Goal: Check status: Check status

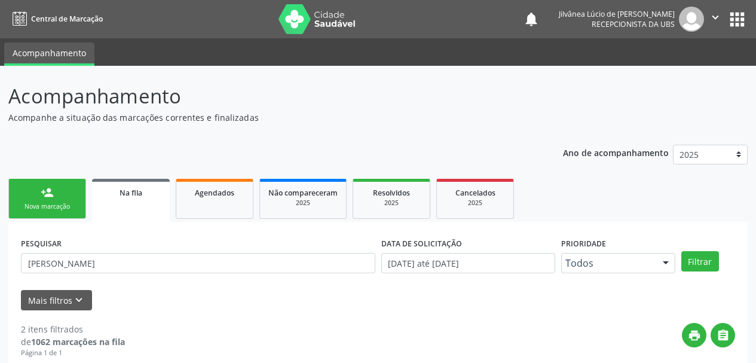
click at [0, 262] on div "Acompanhamento Acompanhe a situação das marcações correntes e finalizadas Relat…" at bounding box center [378, 334] width 756 height 537
type input "[PERSON_NAME]"
click at [681, 251] on button "Filtrar" at bounding box center [700, 261] width 38 height 20
click at [224, 195] on span "Agendados" at bounding box center [214, 193] width 39 height 10
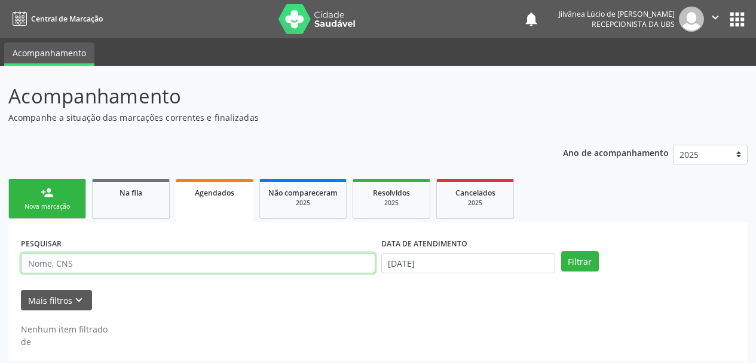
click at [306, 265] on input "text" at bounding box center [198, 263] width 354 height 20
paste input "[PERSON_NAME]"
type input "[PERSON_NAME]"
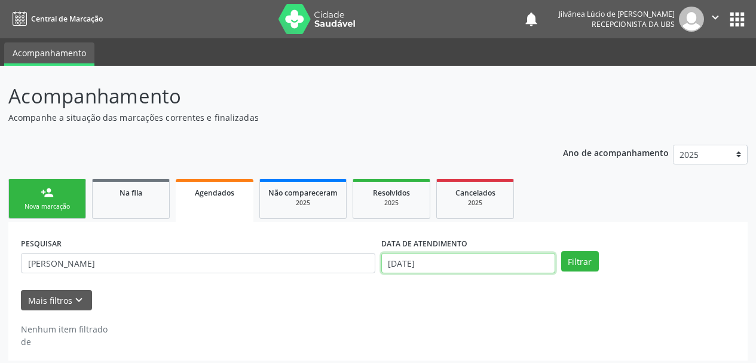
click at [445, 267] on input "[DATE]" at bounding box center [468, 263] width 174 height 20
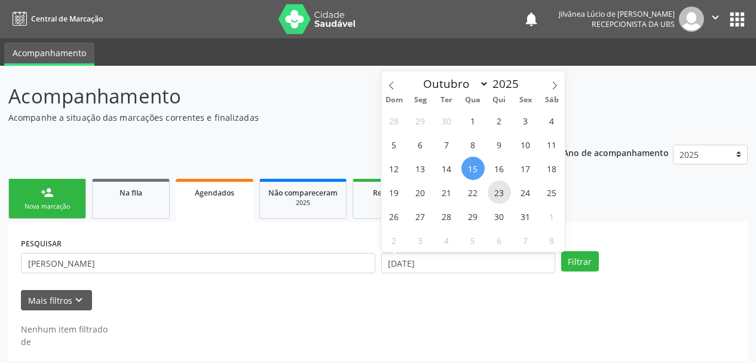
click at [494, 188] on span "23" at bounding box center [499, 192] width 23 height 23
type input "[DATE]"
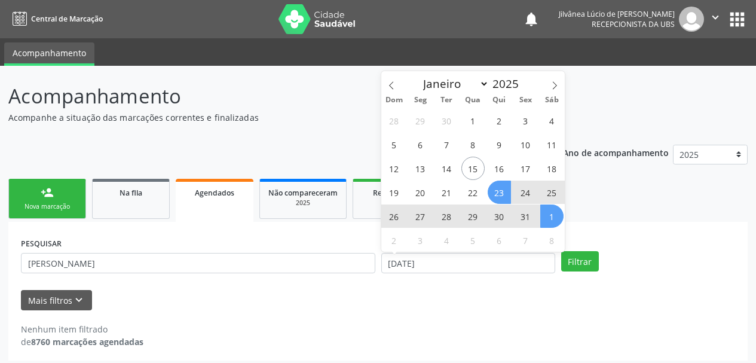
click at [590, 211] on ul "person_add Nova marcação Na fila Agendados Não compareceram 2025 Resolvidos 202…" at bounding box center [377, 199] width 739 height 46
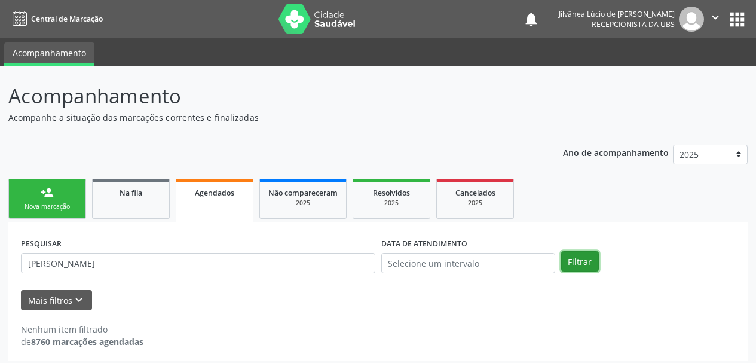
click at [577, 258] on button "Filtrar" at bounding box center [580, 261] width 38 height 20
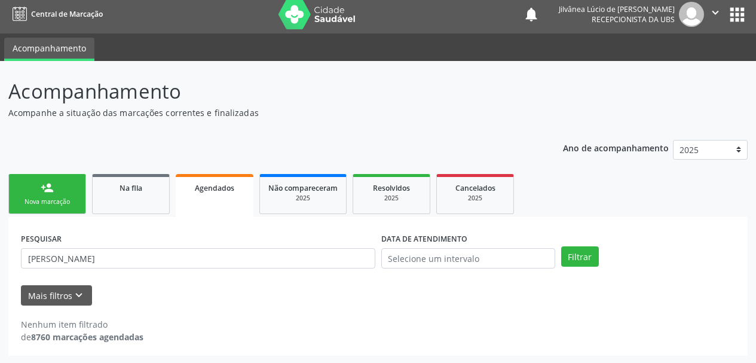
scroll to position [6, 0]
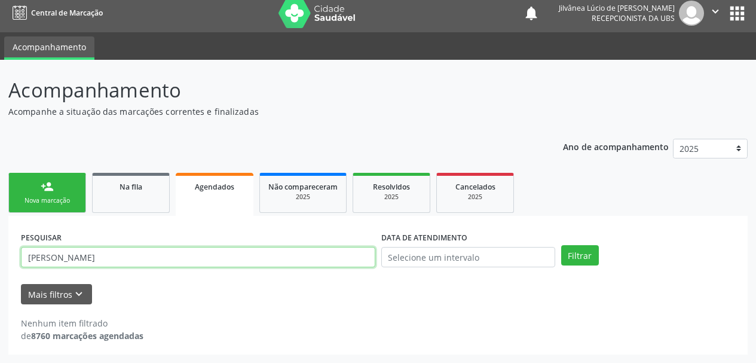
click at [42, 255] on input "[PERSON_NAME]" at bounding box center [198, 257] width 354 height 20
click at [561, 245] on button "Filtrar" at bounding box center [580, 255] width 38 height 20
drag, startPoint x: 185, startPoint y: 256, endPoint x: 0, endPoint y: 283, distance: 187.2
click at [0, 283] on div "Acompanhamento Acompanhe a situação das marcações correntes e finalizadas Relat…" at bounding box center [378, 211] width 756 height 303
paste input "702400007339523"
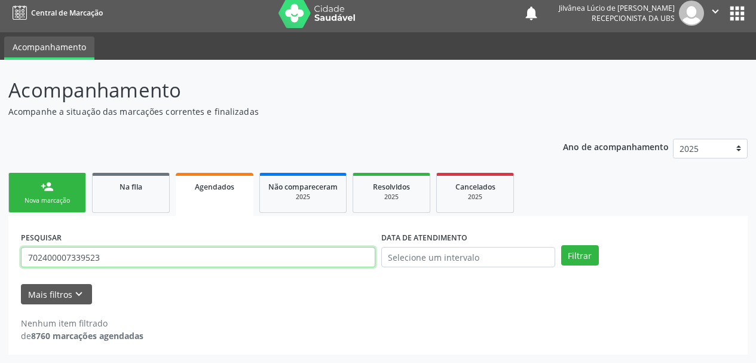
click at [561, 245] on button "Filtrar" at bounding box center [580, 255] width 38 height 20
drag, startPoint x: 72, startPoint y: 261, endPoint x: 0, endPoint y: 270, distance: 72.4
click at [0, 270] on div "Acompanhamento Acompanhe a situação das marcações correntes e finalizadas Relat…" at bounding box center [378, 211] width 756 height 303
paste input "084.163.155-74"
click at [561, 245] on button "Filtrar" at bounding box center [580, 255] width 38 height 20
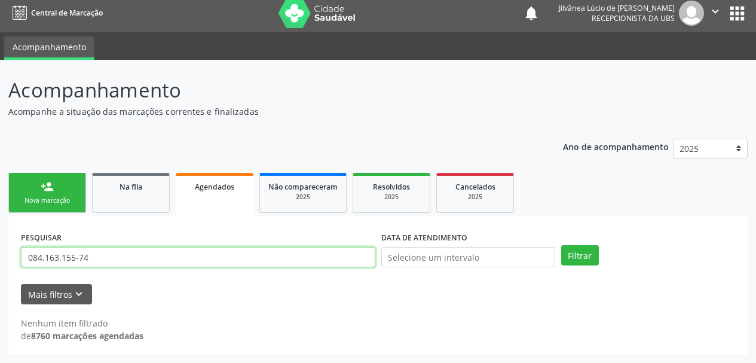
drag, startPoint x: 114, startPoint y: 256, endPoint x: 0, endPoint y: 258, distance: 113.6
click at [0, 258] on div "Acompanhamento Acompanhe a situação das marcações correntes e finalizadas Relat…" at bounding box center [378, 211] width 756 height 303
paste input "[PERSON_NAME]"
type input "[PERSON_NAME]"
click at [561, 245] on button "Filtrar" at bounding box center [580, 255] width 38 height 20
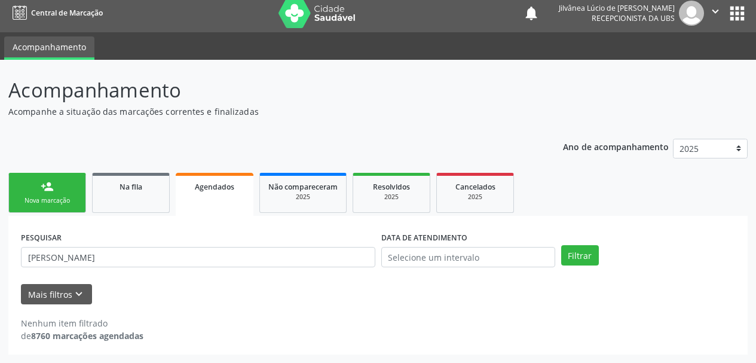
click at [67, 203] on div "Nova marcação" at bounding box center [47, 200] width 60 height 9
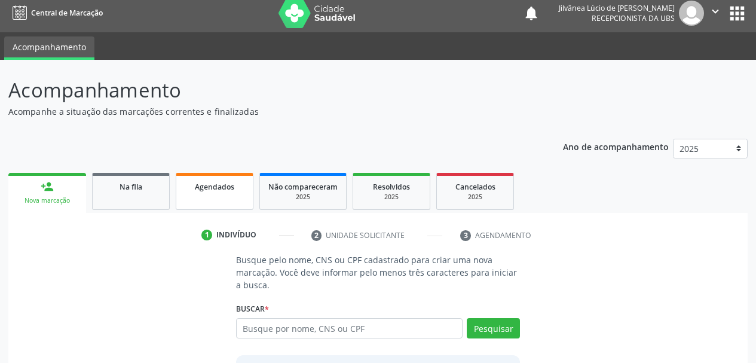
click at [219, 201] on link "Agendados" at bounding box center [215, 191] width 78 height 37
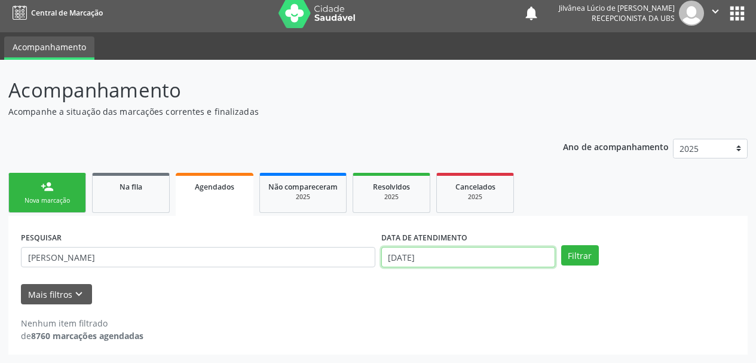
click at [438, 263] on input "[DATE]" at bounding box center [468, 257] width 174 height 20
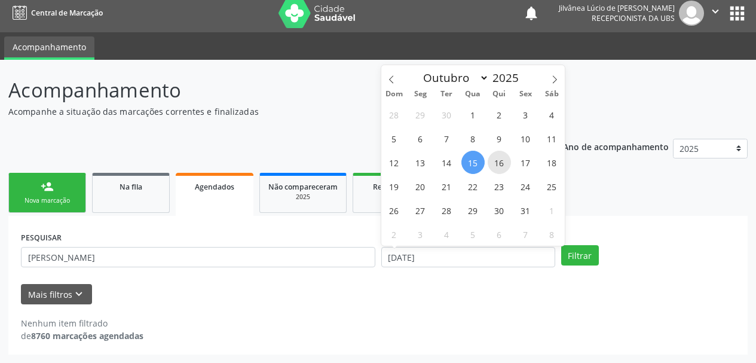
click at [493, 172] on span "16" at bounding box center [499, 162] width 23 height 23
type input "[DATE]"
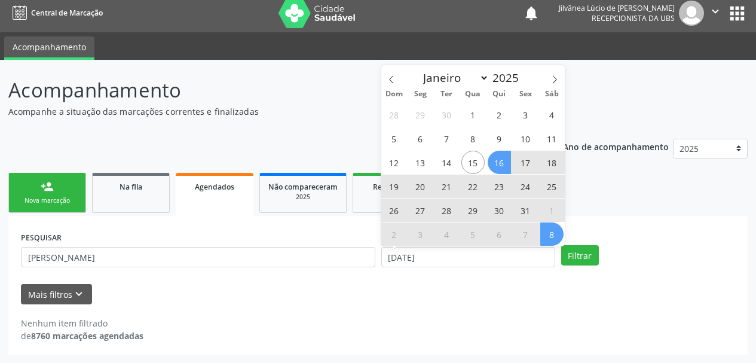
click at [609, 210] on ul "person_add Nova marcação Na fila Agendados Não compareceram 2025 Resolvidos 202…" at bounding box center [377, 193] width 739 height 46
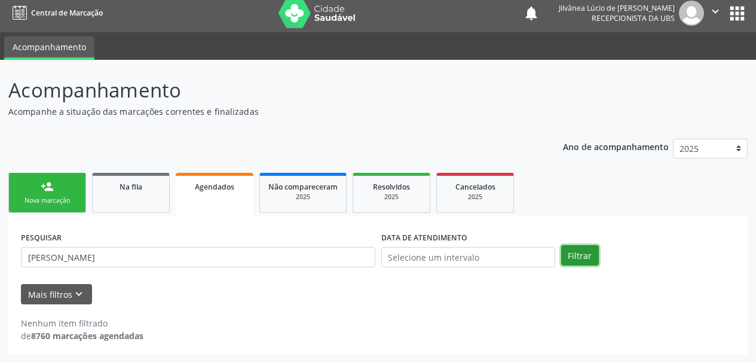
click at [585, 248] on button "Filtrar" at bounding box center [580, 255] width 38 height 20
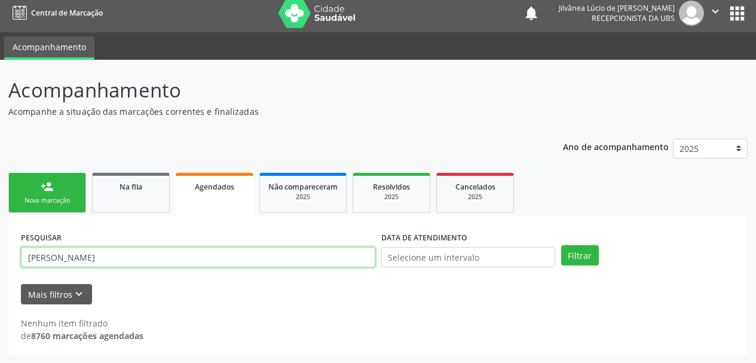
click at [136, 258] on input "[PERSON_NAME]" at bounding box center [198, 257] width 354 height 20
drag, startPoint x: 136, startPoint y: 258, endPoint x: 0, endPoint y: 249, distance: 136.0
click at [0, 249] on div "Acompanhamento Acompanhe a situação das marcações correntes e finalizadas Relat…" at bounding box center [378, 211] width 756 height 303
paste input "SUZANETE [PERSON_NAME]"
click at [561, 245] on button "Filtrar" at bounding box center [580, 255] width 38 height 20
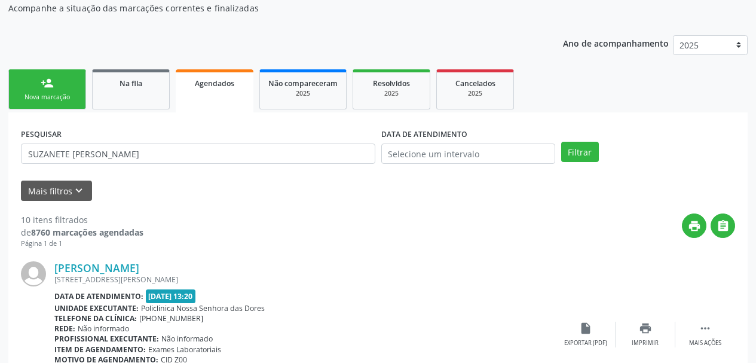
scroll to position [185, 0]
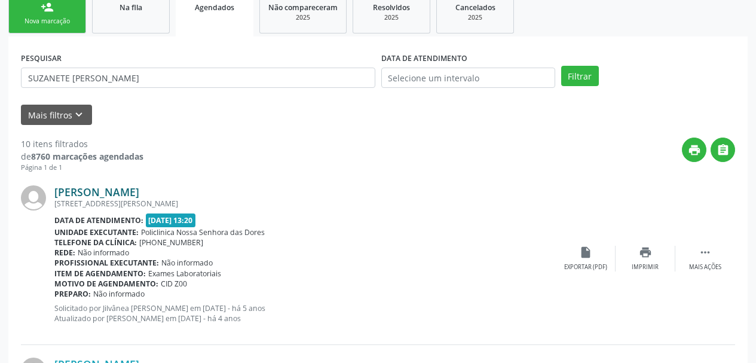
click at [105, 195] on link "[PERSON_NAME]" at bounding box center [96, 191] width 85 height 13
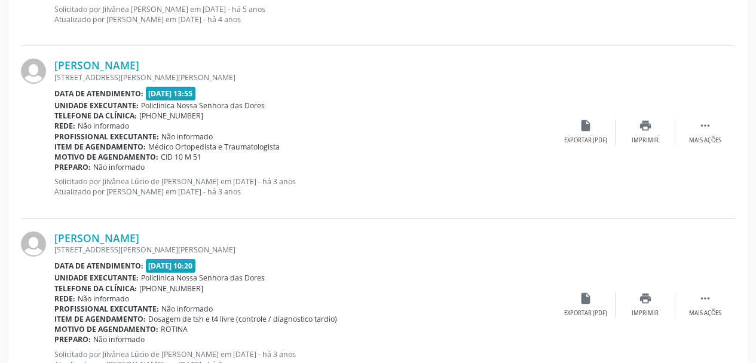
scroll to position [66, 0]
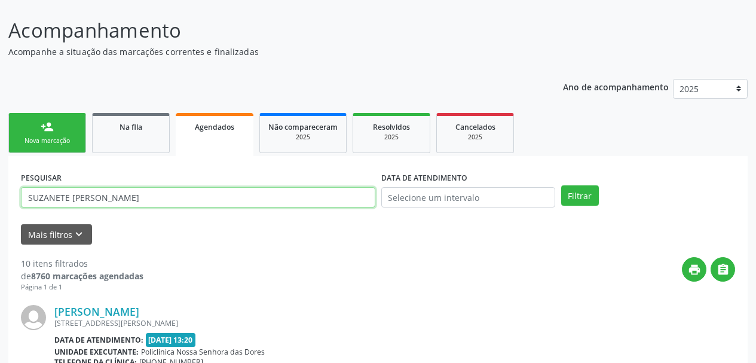
drag, startPoint x: 187, startPoint y: 195, endPoint x: 0, endPoint y: 194, distance: 187.1
paste input "[PERSON_NAME]"
click at [561, 185] on button "Filtrar" at bounding box center [580, 195] width 38 height 20
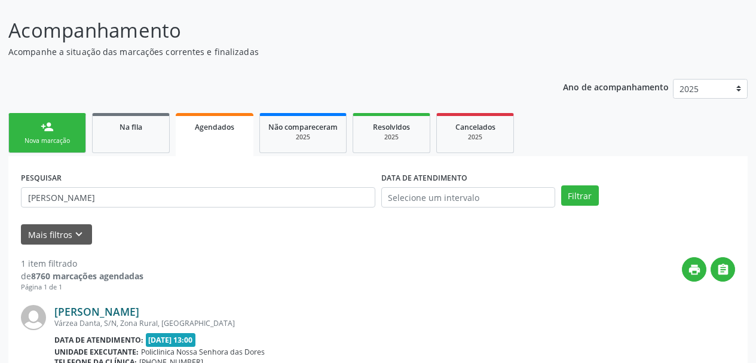
click at [112, 310] on link "[PERSON_NAME]" at bounding box center [96, 311] width 85 height 13
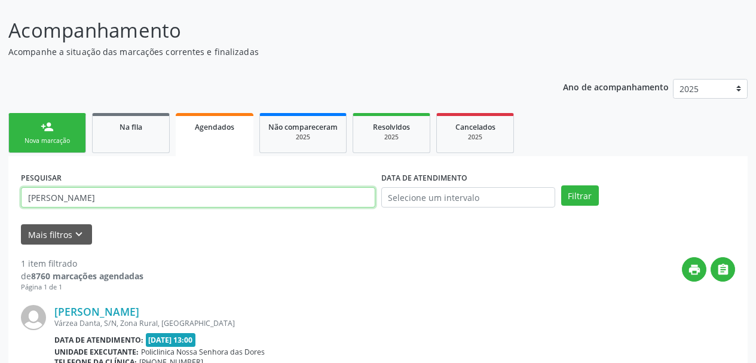
click at [0, 181] on div "Acompanhamento Acompanhe a situação das marcações correntes e finalizadas Relat…" at bounding box center [378, 242] width 756 height 485
paste input "TAYNANN TRINDADE PAIXAO DANTA"
click at [561, 185] on button "Filtrar" at bounding box center [580, 195] width 38 height 20
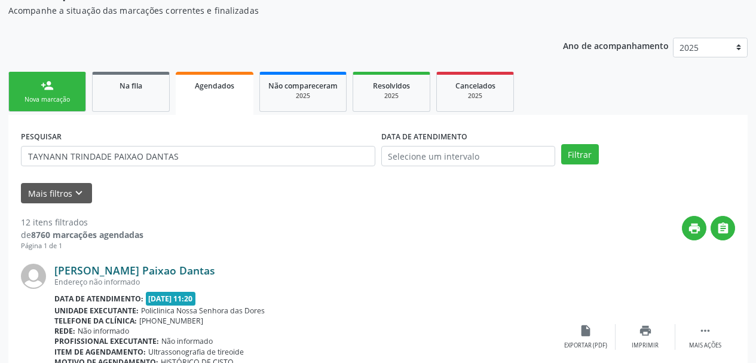
scroll to position [126, 0]
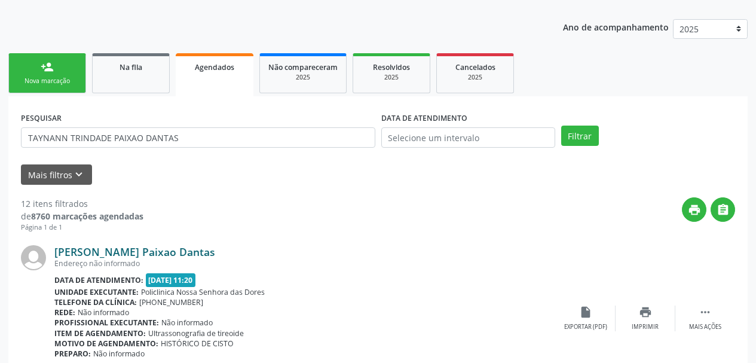
click at [103, 253] on link "[PERSON_NAME] Paixao Dantas" at bounding box center [134, 251] width 161 height 13
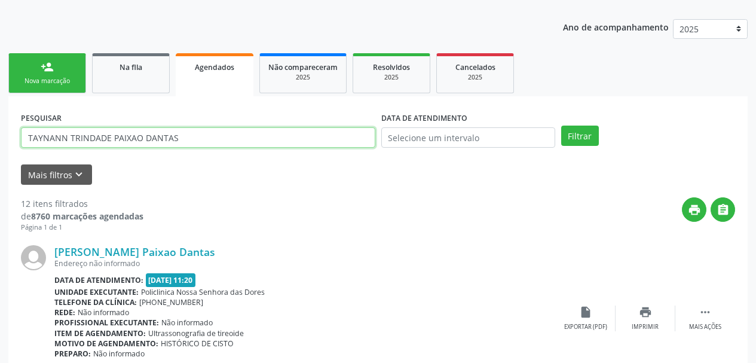
drag, startPoint x: 182, startPoint y: 146, endPoint x: 0, endPoint y: 120, distance: 184.1
paste input "[PERSON_NAME]"
click at [561, 126] on button "Filtrar" at bounding box center [580, 136] width 38 height 20
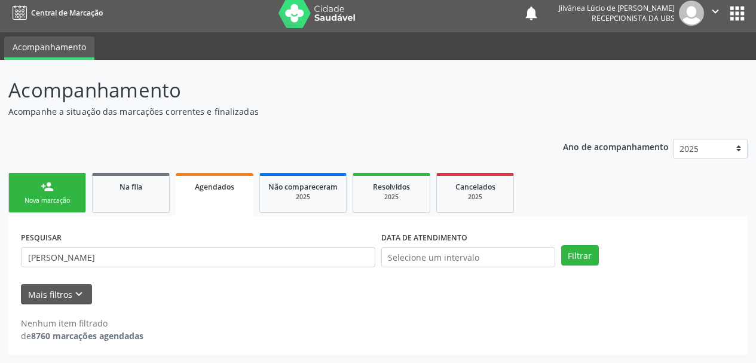
scroll to position [6, 0]
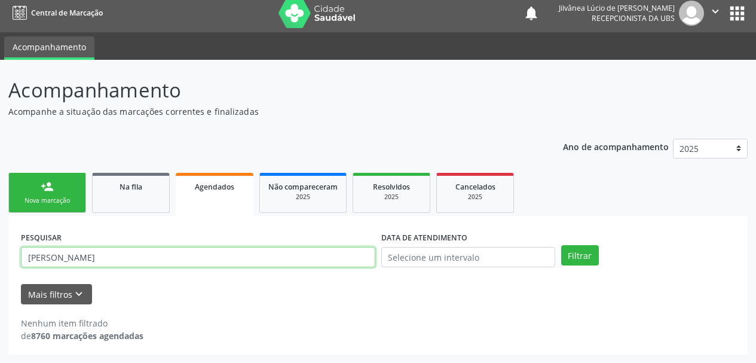
drag, startPoint x: 181, startPoint y: 261, endPoint x: 108, endPoint y: 251, distance: 73.6
click at [108, 251] on input "[PERSON_NAME]" at bounding box center [198, 257] width 354 height 20
click at [561, 245] on button "Filtrar" at bounding box center [580, 255] width 38 height 20
drag, startPoint x: 143, startPoint y: 262, endPoint x: 0, endPoint y: 252, distance: 143.8
click at [0, 252] on div "Acompanhamento Acompanhe a situação das marcações correntes e finalizadas Relat…" at bounding box center [378, 211] width 756 height 303
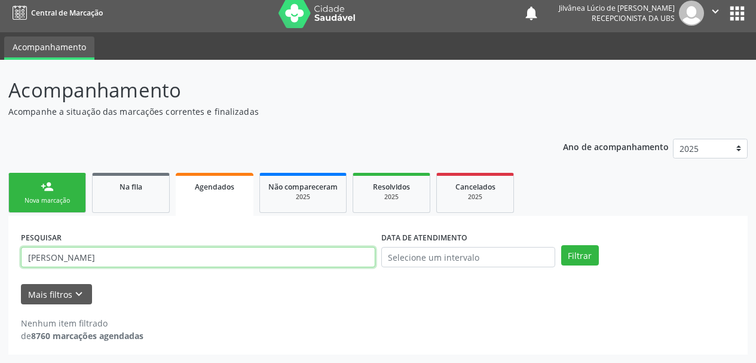
paste input "[PERSON_NAME]"
click at [561, 245] on button "Filtrar" at bounding box center [580, 255] width 38 height 20
click at [111, 258] on input "ELUIZA PEDREIRA DA [PERSON_NAME]" at bounding box center [198, 257] width 354 height 20
click at [561, 245] on button "Filtrar" at bounding box center [580, 255] width 38 height 20
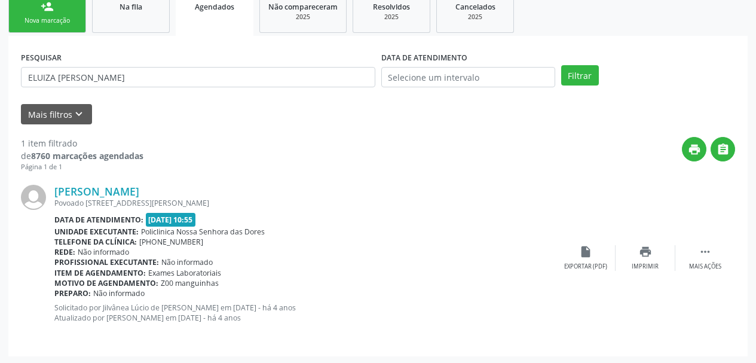
scroll to position [188, 0]
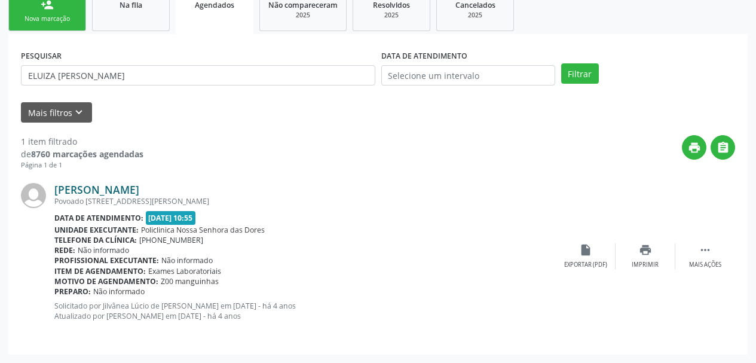
click at [92, 189] on link "[PERSON_NAME]" at bounding box center [96, 189] width 85 height 13
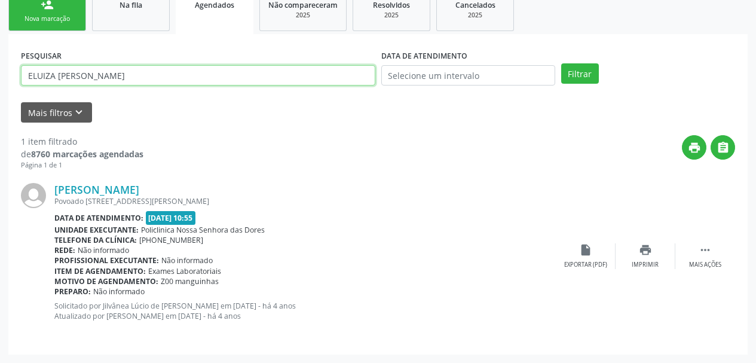
drag, startPoint x: 158, startPoint y: 77, endPoint x: 0, endPoint y: 70, distance: 157.9
click at [0, 70] on div "Acompanhamento Acompanhe a situação das marcações correntes e finalizadas Relat…" at bounding box center [378, 120] width 756 height 485
paste input "RLEN SANTANA DA"
click at [561, 63] on button "Filtrar" at bounding box center [580, 73] width 38 height 20
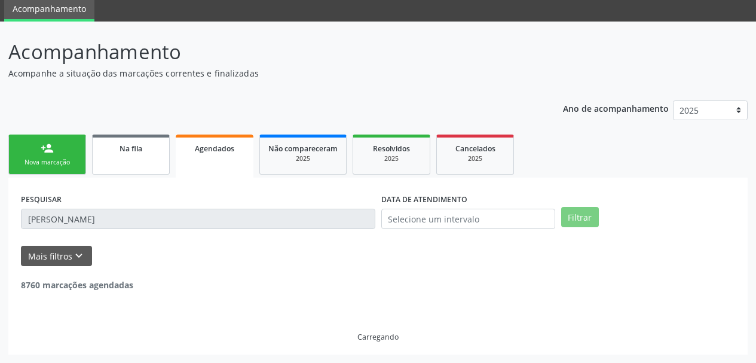
scroll to position [6, 0]
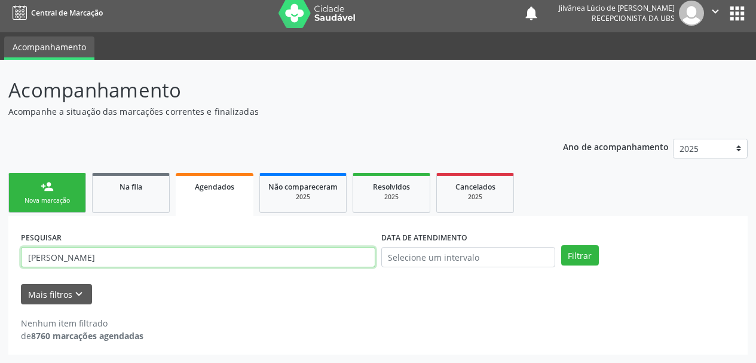
click at [107, 256] on input "[PERSON_NAME]" at bounding box center [198, 257] width 354 height 20
click at [561, 245] on button "Filtrar" at bounding box center [580, 255] width 38 height 20
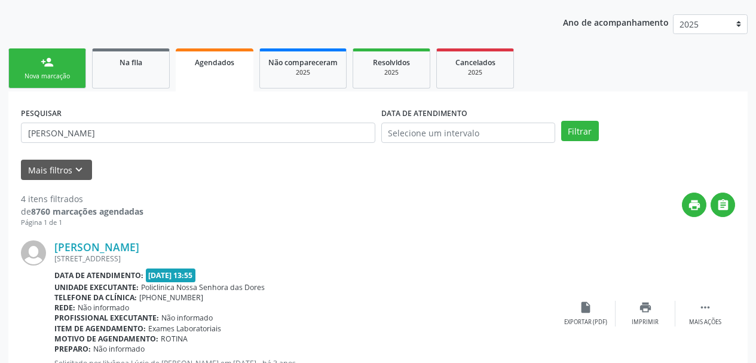
scroll to position [185, 0]
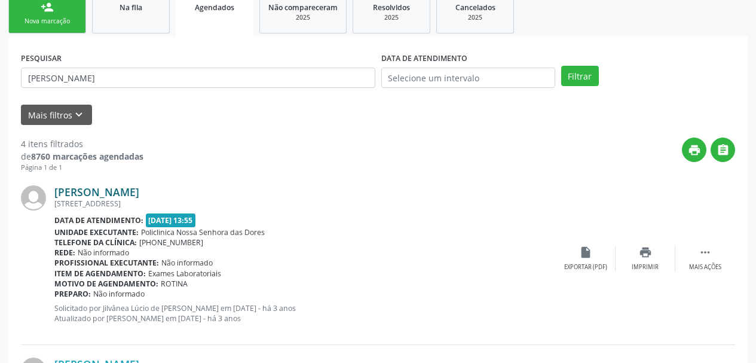
click at [98, 189] on link "[PERSON_NAME]" at bounding box center [96, 191] width 85 height 13
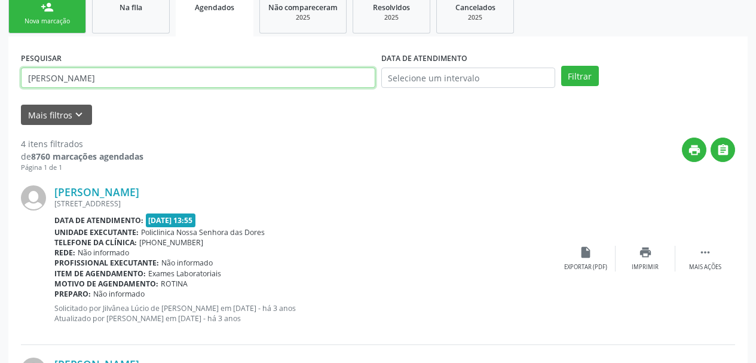
drag, startPoint x: 129, startPoint y: 75, endPoint x: 0, endPoint y: 81, distance: 129.3
paste input "[PERSON_NAME]"
click at [561, 66] on button "Filtrar" at bounding box center [580, 76] width 38 height 20
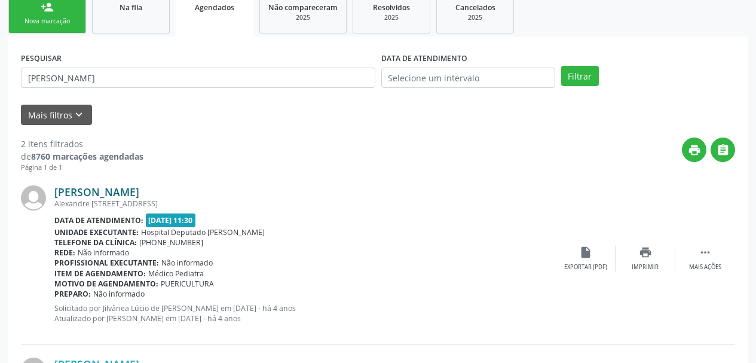
click at [111, 191] on link "[PERSON_NAME]" at bounding box center [96, 191] width 85 height 13
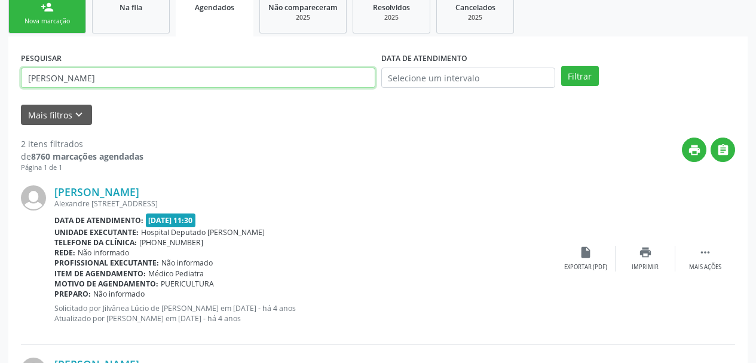
drag, startPoint x: 168, startPoint y: 76, endPoint x: 0, endPoint y: 76, distance: 168.0
click at [0, 76] on div "Acompanhamento Acompanhe a situação das marcações correntes e finalizadas Relat…" at bounding box center [378, 209] width 756 height 658
paste input "RENILZA DA CRUZ"
click at [561, 66] on button "Filtrar" at bounding box center [580, 76] width 38 height 20
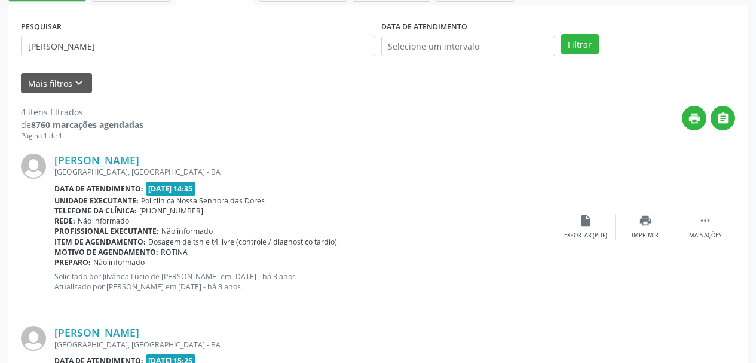
scroll to position [245, 0]
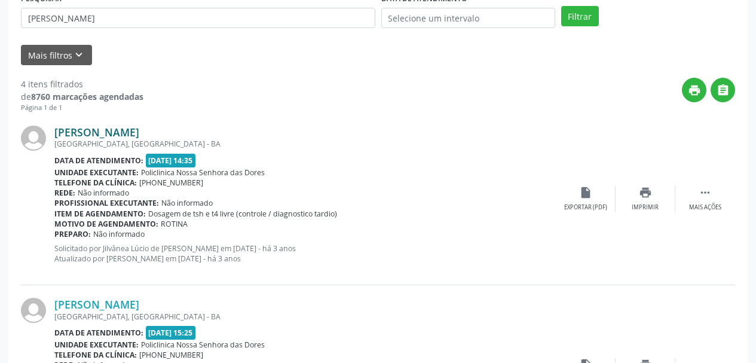
click at [72, 130] on link "[PERSON_NAME]" at bounding box center [96, 132] width 85 height 13
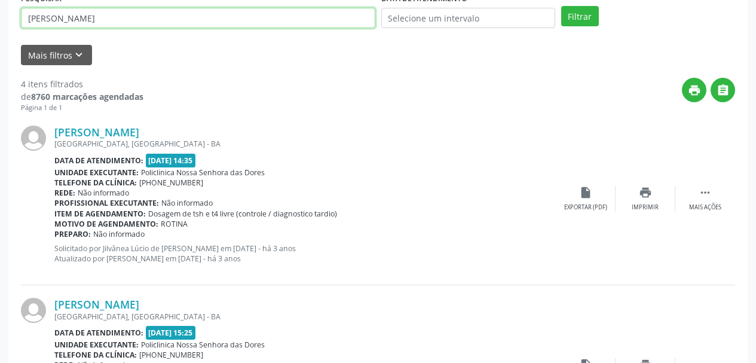
drag, startPoint x: 129, startPoint y: 22, endPoint x: 0, endPoint y: 63, distance: 134.8
click at [0, 63] on div "Acompanhamento Acompanhe a situação das marcações correntes e finalizadas Relat…" at bounding box center [378, 322] width 756 height 1002
click at [561, 6] on button "Filtrar" at bounding box center [580, 16] width 38 height 20
drag, startPoint x: 129, startPoint y: 14, endPoint x: 0, endPoint y: 17, distance: 128.5
click at [0, 17] on div "Acompanhamento Acompanhe a situação das marcações correntes e finalizadas Relat…" at bounding box center [378, 322] width 756 height 1002
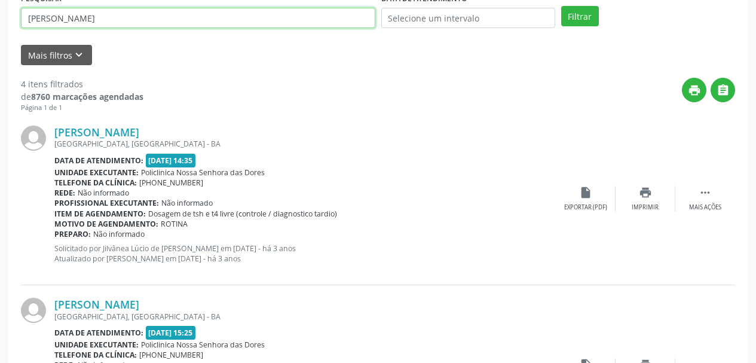
paste input "EDSONIA TRINDADE SANTOS OLIVEIR"
click at [561, 6] on button "Filtrar" at bounding box center [580, 16] width 38 height 20
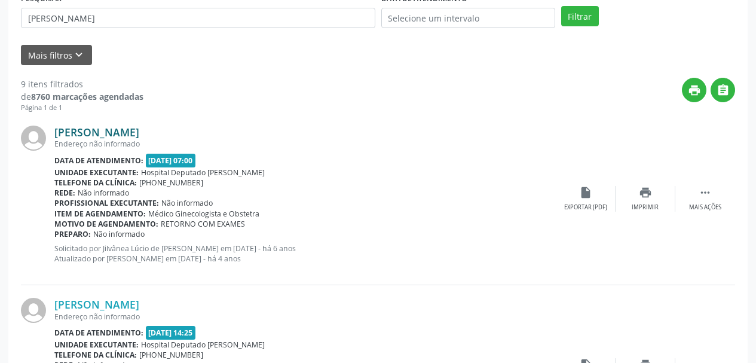
click at [139, 131] on link "[PERSON_NAME]" at bounding box center [96, 132] width 85 height 13
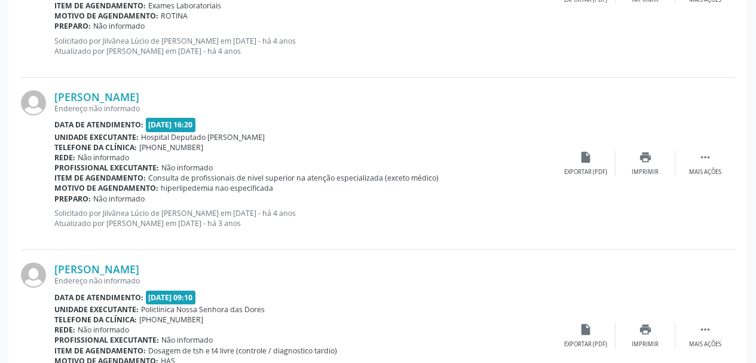
scroll to position [903, 0]
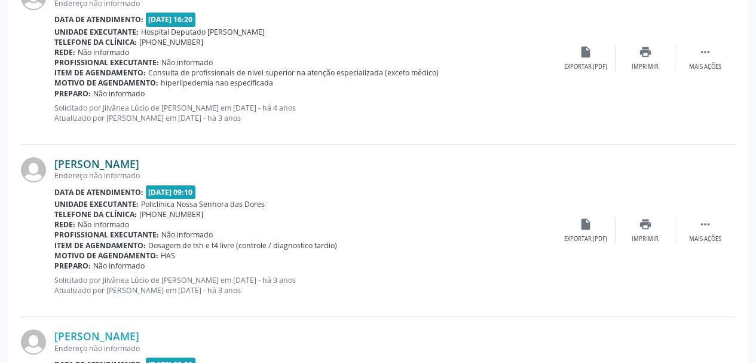
click at [129, 166] on link "[PERSON_NAME]" at bounding box center [96, 163] width 85 height 13
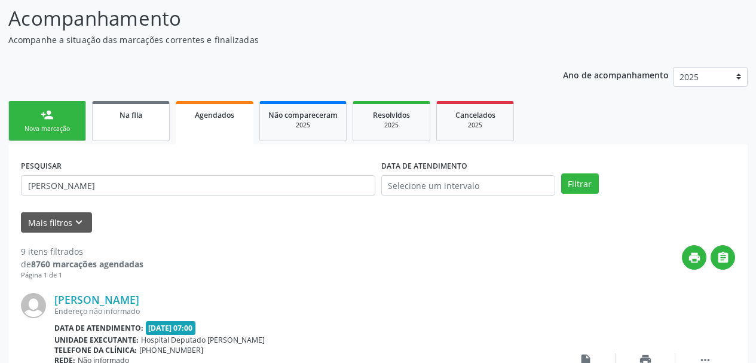
scroll to position [0, 0]
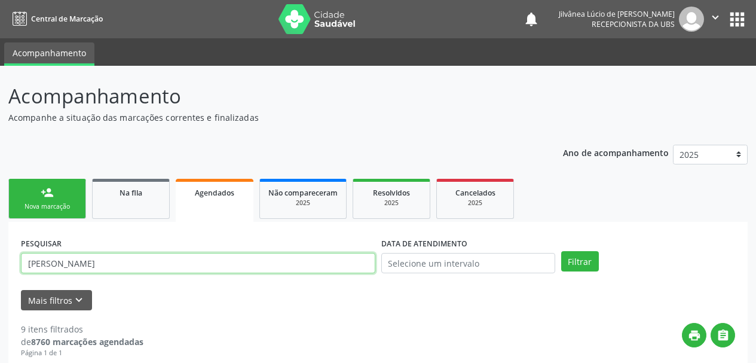
drag, startPoint x: 85, startPoint y: 261, endPoint x: 0, endPoint y: 258, distance: 84.9
paste input "[PERSON_NAME]"
click at [561, 251] on button "Filtrar" at bounding box center [580, 261] width 38 height 20
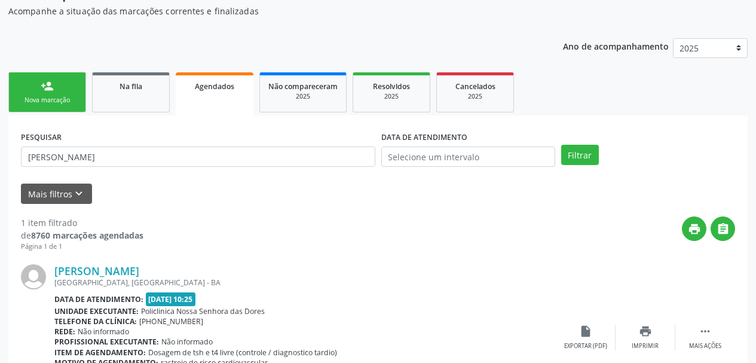
scroll to position [164, 0]
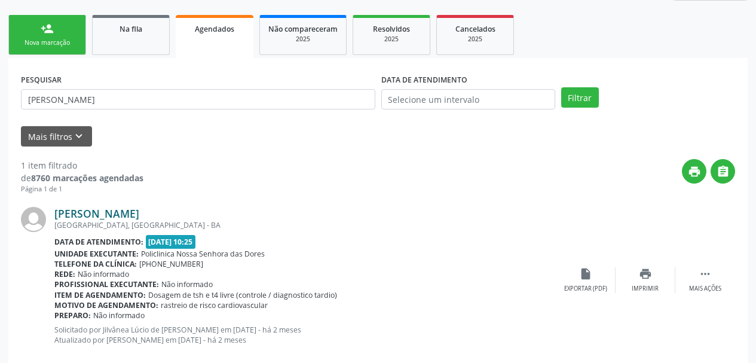
click at [100, 219] on link "[PERSON_NAME]" at bounding box center [96, 213] width 85 height 13
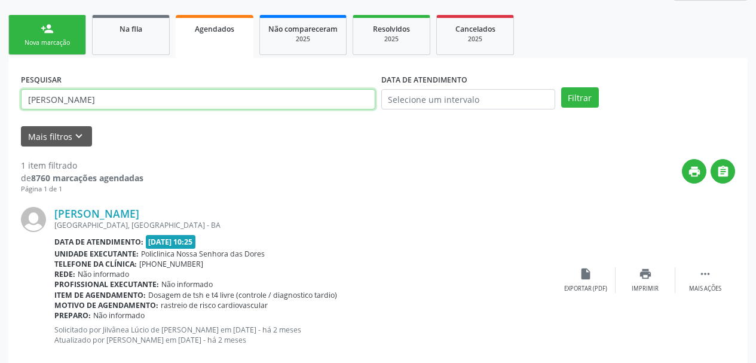
drag, startPoint x: 133, startPoint y: 103, endPoint x: 0, endPoint y: 107, distance: 133.4
click at [0, 107] on div "Acompanhamento Acompanhe a situação das marcações correntes e finalizadas Relat…" at bounding box center [378, 144] width 756 height 485
paste input "[PERSON_NAME]"
click at [561, 87] on button "Filtrar" at bounding box center [580, 97] width 38 height 20
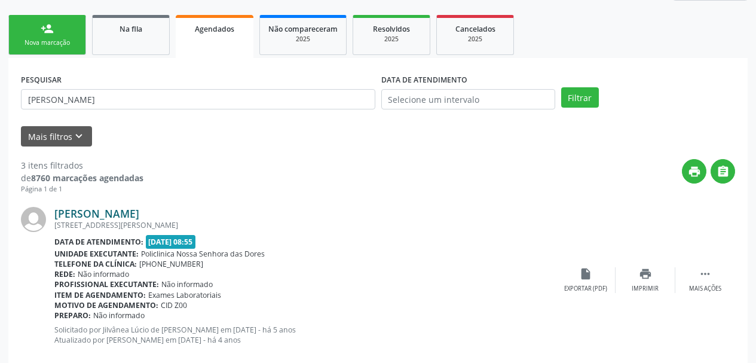
click at [97, 219] on link "[PERSON_NAME]" at bounding box center [96, 213] width 85 height 13
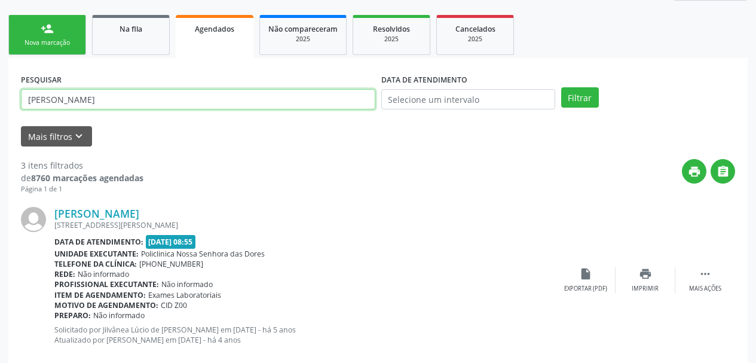
drag, startPoint x: 137, startPoint y: 96, endPoint x: 0, endPoint y: 118, distance: 139.3
click at [0, 126] on div "Acompanhamento Acompanhe a situação das marcações correntes e finalizadas Relat…" at bounding box center [378, 317] width 756 height 830
paste input "[PERSON_NAME]"
click at [561, 87] on button "Filtrar" at bounding box center [580, 97] width 38 height 20
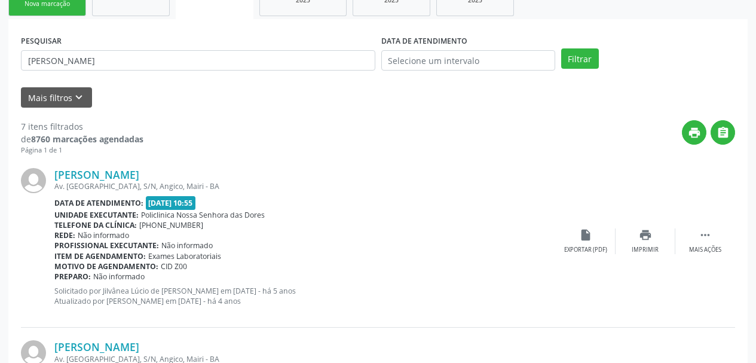
scroll to position [224, 0]
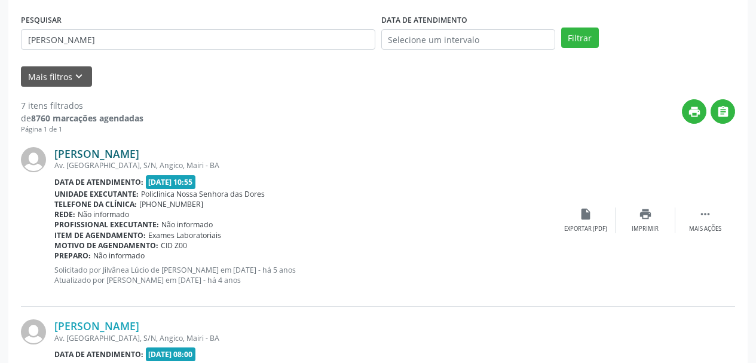
click at [137, 157] on link "[PERSON_NAME]" at bounding box center [96, 153] width 85 height 13
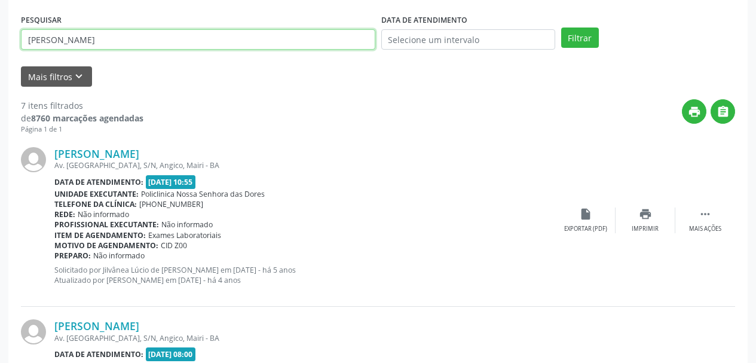
drag, startPoint x: 197, startPoint y: 31, endPoint x: 0, endPoint y: 56, distance: 198.8
paste input "[PERSON_NAME]"
click at [561, 27] on button "Filtrar" at bounding box center [580, 37] width 38 height 20
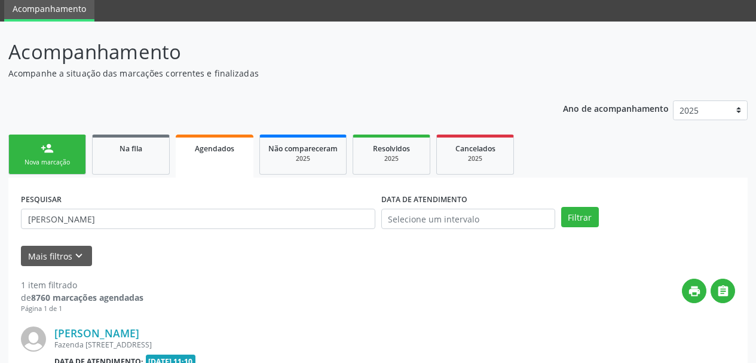
scroll to position [188, 0]
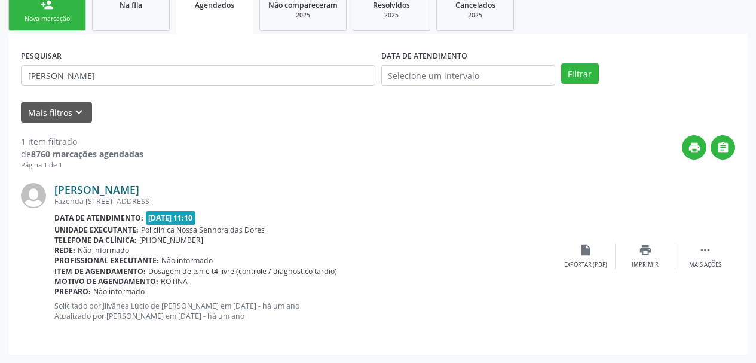
click at [124, 187] on link "[PERSON_NAME]" at bounding box center [96, 189] width 85 height 13
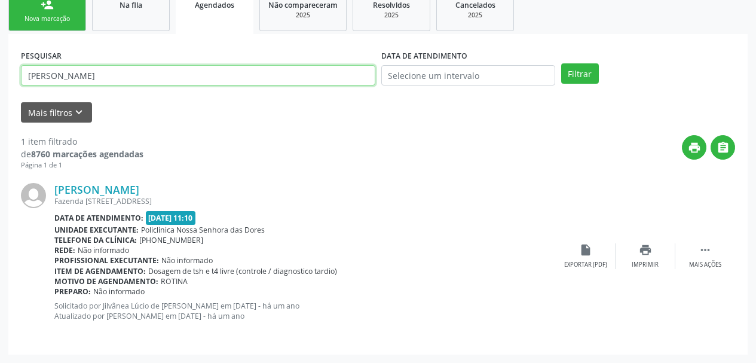
drag, startPoint x: 152, startPoint y: 77, endPoint x: 0, endPoint y: 95, distance: 152.9
click at [0, 94] on div "Acompanhamento Acompanhe a situação das marcações correntes e finalizadas Relat…" at bounding box center [378, 120] width 756 height 485
paste input "[PERSON_NAME]"
click at [561, 63] on button "Filtrar" at bounding box center [580, 73] width 38 height 20
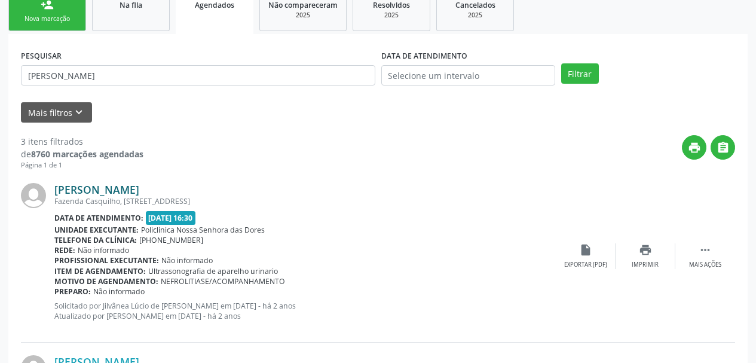
click at [91, 192] on link "[PERSON_NAME]" at bounding box center [96, 189] width 85 height 13
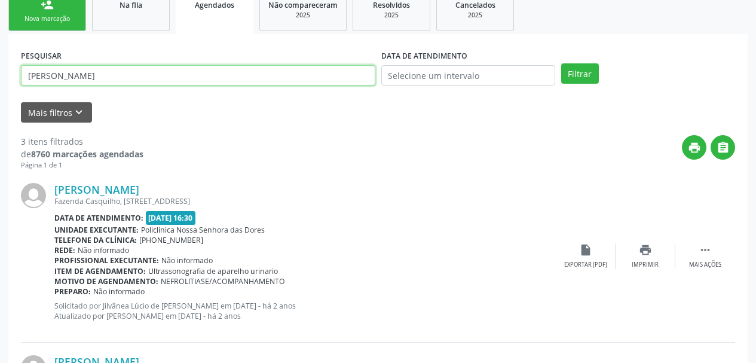
drag, startPoint x: 188, startPoint y: 81, endPoint x: 0, endPoint y: 91, distance: 188.0
click at [0, 90] on div "Acompanhamento Acompanhe a situação das marcações correntes e finalizadas Relat…" at bounding box center [378, 293] width 756 height 830
paste input "[PERSON_NAME]"
click at [561, 63] on button "Filtrar" at bounding box center [580, 73] width 38 height 20
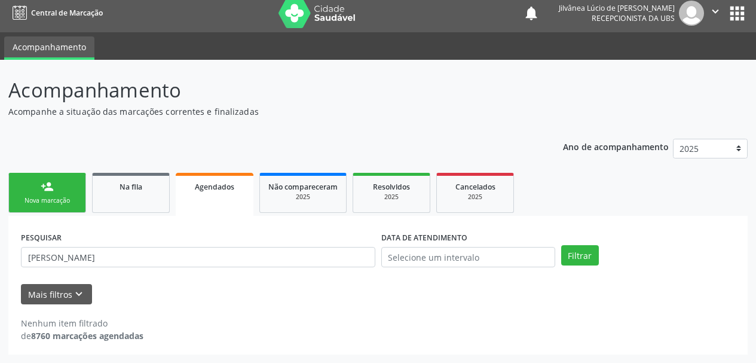
scroll to position [6, 0]
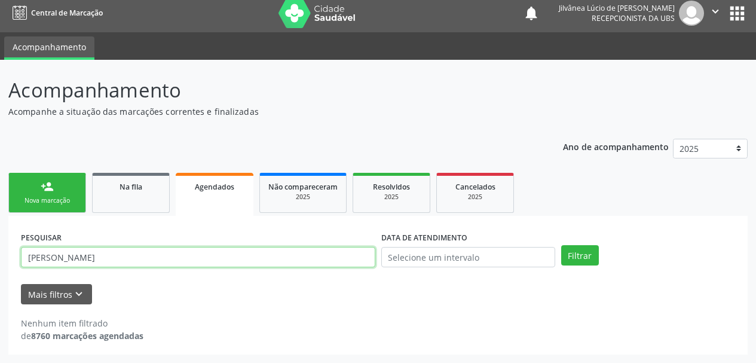
drag, startPoint x: 72, startPoint y: 258, endPoint x: 178, endPoint y: 267, distance: 106.8
click at [178, 267] on input "[PERSON_NAME]" at bounding box center [198, 257] width 354 height 20
click at [561, 245] on button "Filtrar" at bounding box center [580, 255] width 38 height 20
drag, startPoint x: 91, startPoint y: 264, endPoint x: 0, endPoint y: 266, distance: 91.5
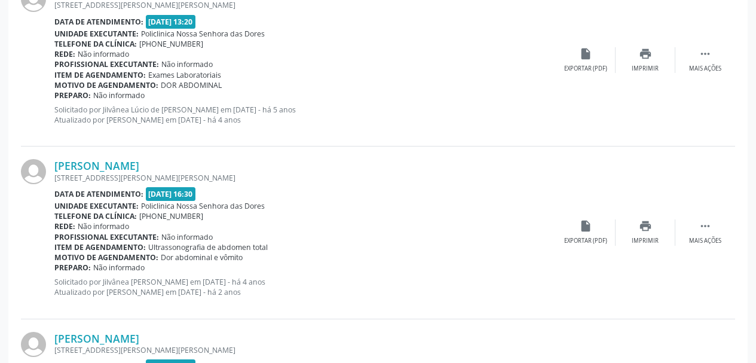
scroll to position [424, 0]
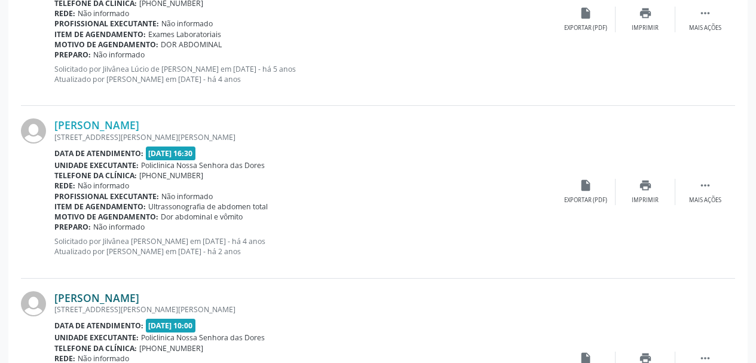
click at [117, 297] on link "[PERSON_NAME]" at bounding box center [96, 297] width 85 height 13
click at [91, 294] on link "[PERSON_NAME]" at bounding box center [96, 297] width 85 height 13
click at [109, 124] on link "[PERSON_NAME]" at bounding box center [96, 124] width 85 height 13
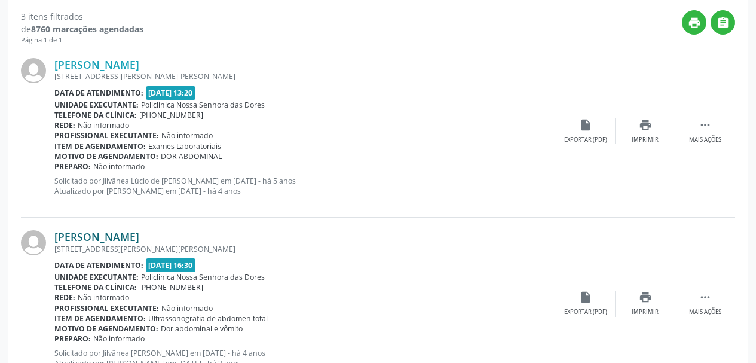
scroll to position [305, 0]
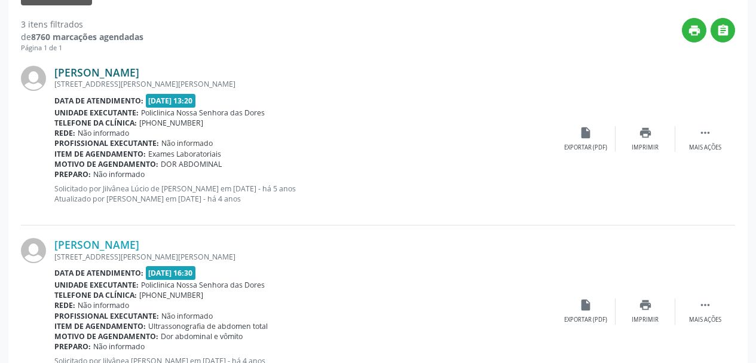
click at [102, 71] on link "[PERSON_NAME]" at bounding box center [96, 72] width 85 height 13
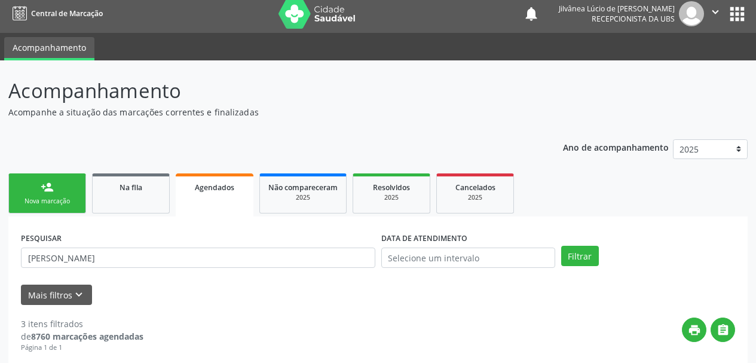
scroll to position [0, 0]
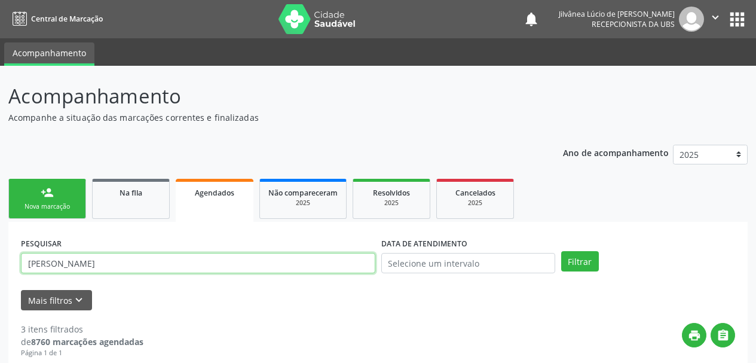
paste input "[PERSON_NAME]"
click at [561, 251] on button "Filtrar" at bounding box center [580, 261] width 38 height 20
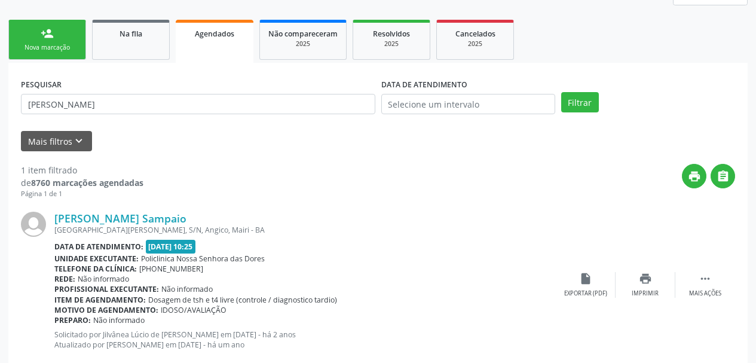
scroll to position [188, 0]
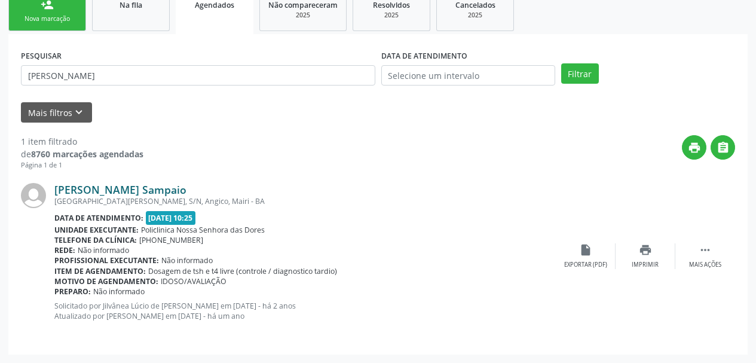
click at [82, 190] on link "[PERSON_NAME] Sampaio" at bounding box center [120, 189] width 132 height 13
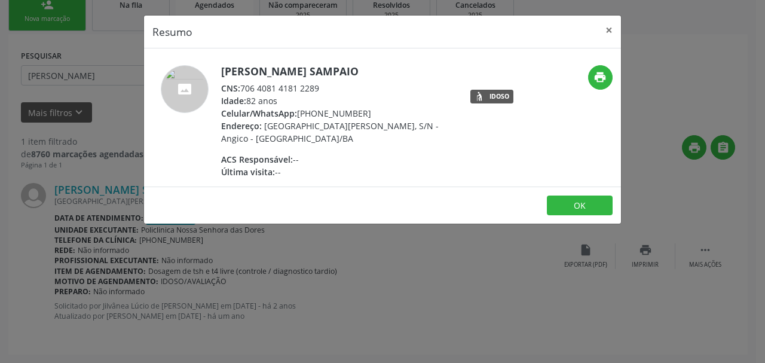
click at [296, 166] on div "Última visita: --" at bounding box center [337, 172] width 233 height 13
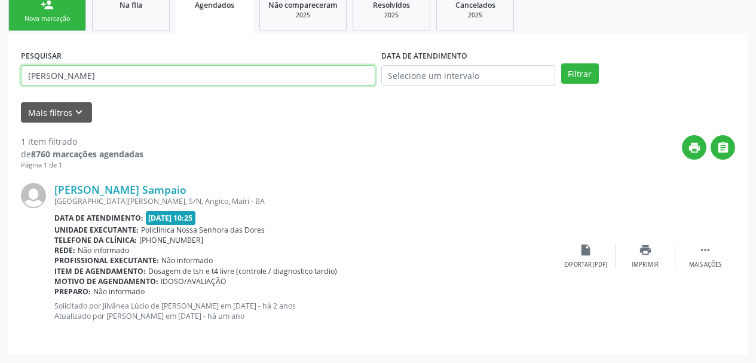
drag, startPoint x: 121, startPoint y: 72, endPoint x: 3, endPoint y: 81, distance: 118.7
click at [3, 81] on div "Acompanhamento Acompanhe a situação das marcações correntes e finalizadas Relat…" at bounding box center [378, 120] width 756 height 485
paste input "CLEIDIONE SILVA PAIXA"
click at [561, 63] on button "Filtrar" at bounding box center [580, 73] width 38 height 20
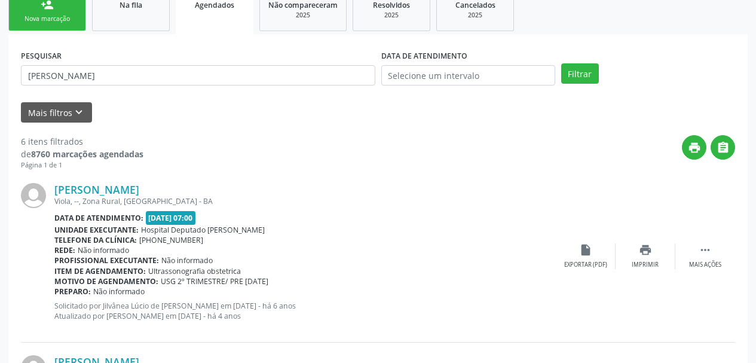
click at [88, 196] on div "Viola, --, Zona Rural, [GEOGRAPHIC_DATA] - BA" at bounding box center [305, 201] width 502 height 10
click at [105, 180] on div "[PERSON_NAME] Viola, --, [GEOGRAPHIC_DATA], [GEOGRAPHIC_DATA] Data de atendimen…" at bounding box center [378, 256] width 714 height 172
click at [109, 186] on link "[PERSON_NAME]" at bounding box center [96, 189] width 85 height 13
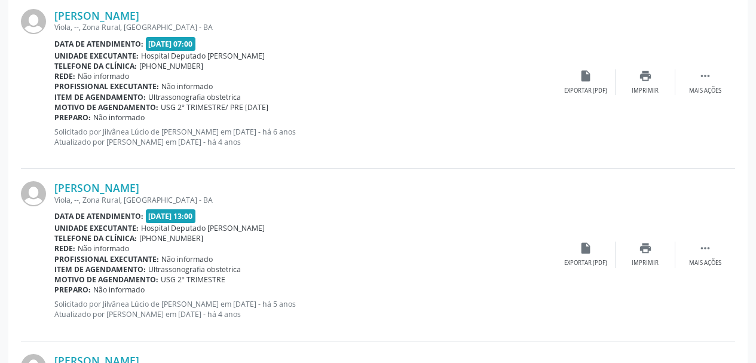
scroll to position [487, 0]
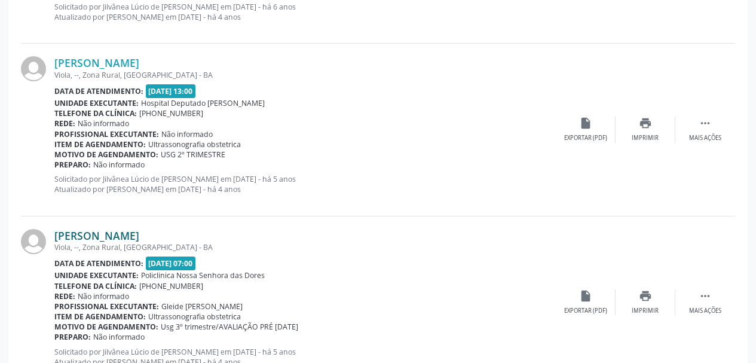
click at [117, 234] on link "[PERSON_NAME]" at bounding box center [96, 235] width 85 height 13
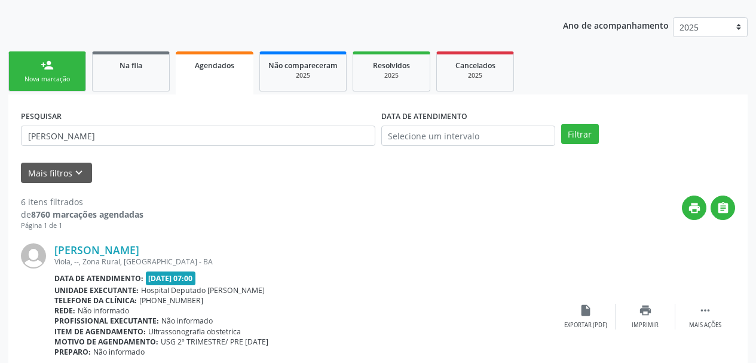
scroll to position [0, 0]
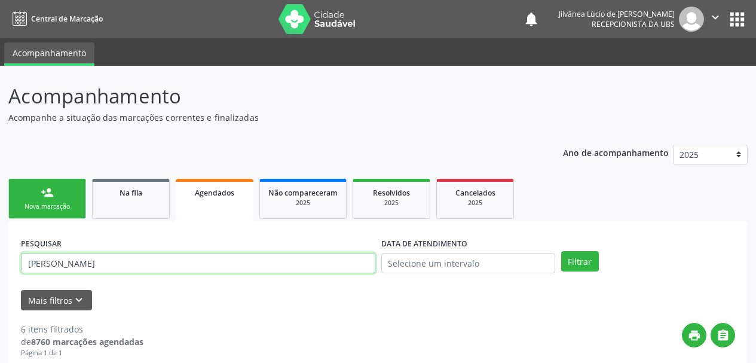
drag, startPoint x: 151, startPoint y: 264, endPoint x: 0, endPoint y: 280, distance: 151.5
click at [561, 251] on button "Filtrar" at bounding box center [580, 261] width 38 height 20
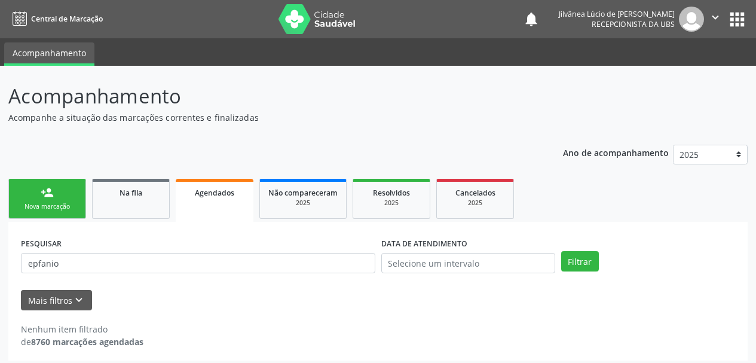
scroll to position [6, 0]
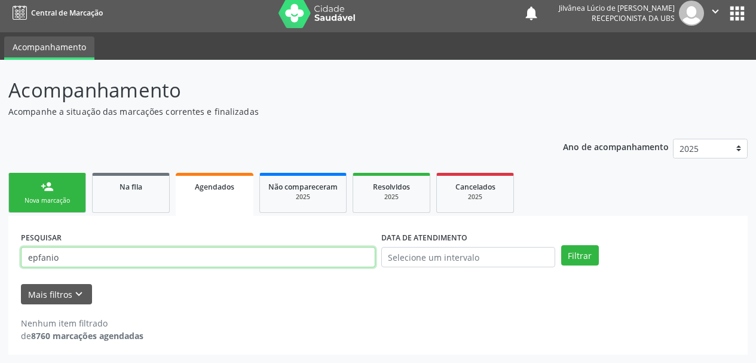
click at [38, 258] on input "epfanio" at bounding box center [198, 257] width 354 height 20
type input "epifanio"
click at [561, 245] on button "Filtrar" at bounding box center [580, 255] width 38 height 20
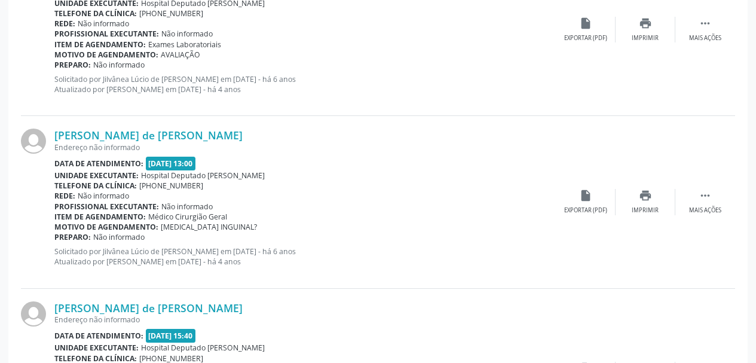
scroll to position [418, 0]
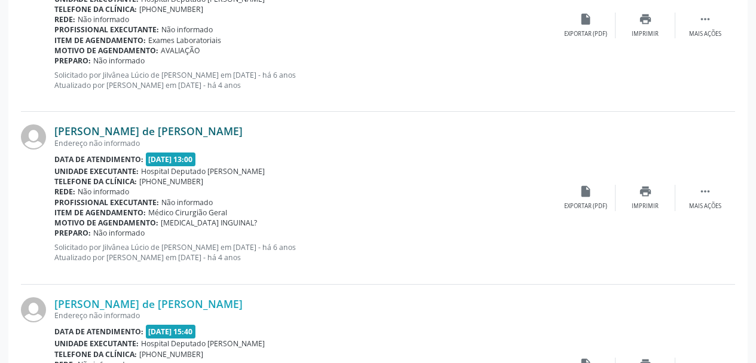
drag, startPoint x: 224, startPoint y: 136, endPoint x: 102, endPoint y: 124, distance: 122.5
click at [100, 126] on div "[PERSON_NAME] de [PERSON_NAME]" at bounding box center [305, 130] width 502 height 13
copy link "Meneses de [PERSON_NAME]"
click at [71, 126] on link "[PERSON_NAME] de [PERSON_NAME]" at bounding box center [148, 130] width 188 height 13
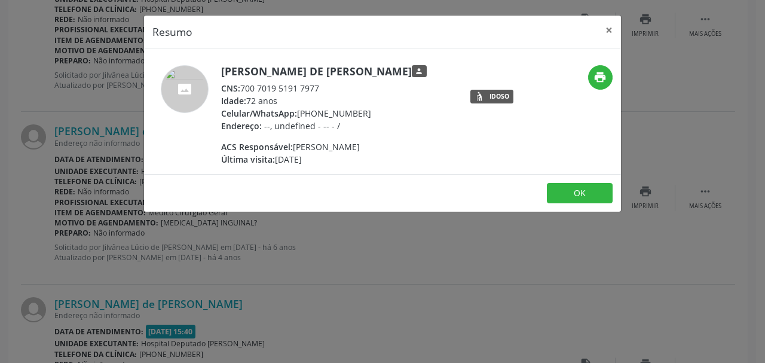
click at [421, 241] on div "Resumo × Epifanio Meneses de [PERSON_NAME] person CNS: 700 7019 5191 7977 Idade…" at bounding box center [382, 181] width 765 height 363
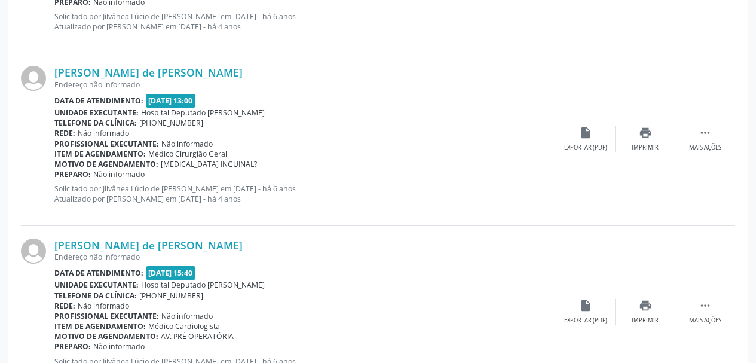
scroll to position [717, 0]
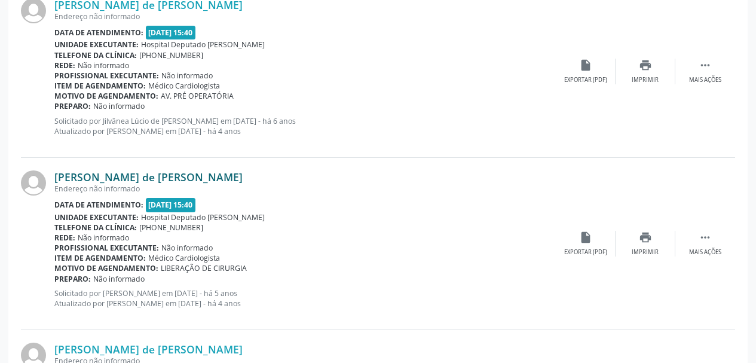
click at [117, 172] on link "[PERSON_NAME] de [PERSON_NAME]" at bounding box center [148, 176] width 188 height 13
